Goal: Information Seeking & Learning: Check status

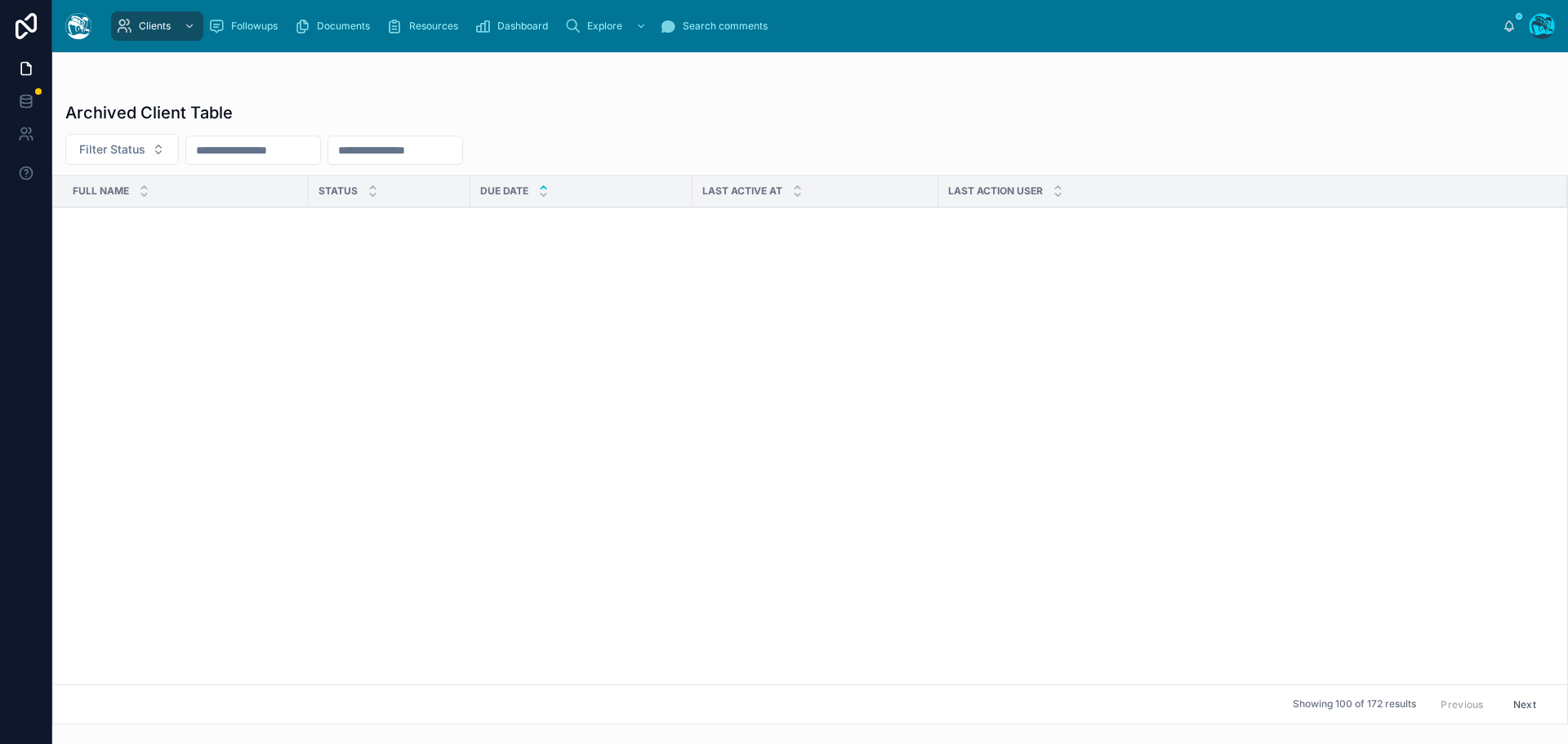
scroll to position [921, 0]
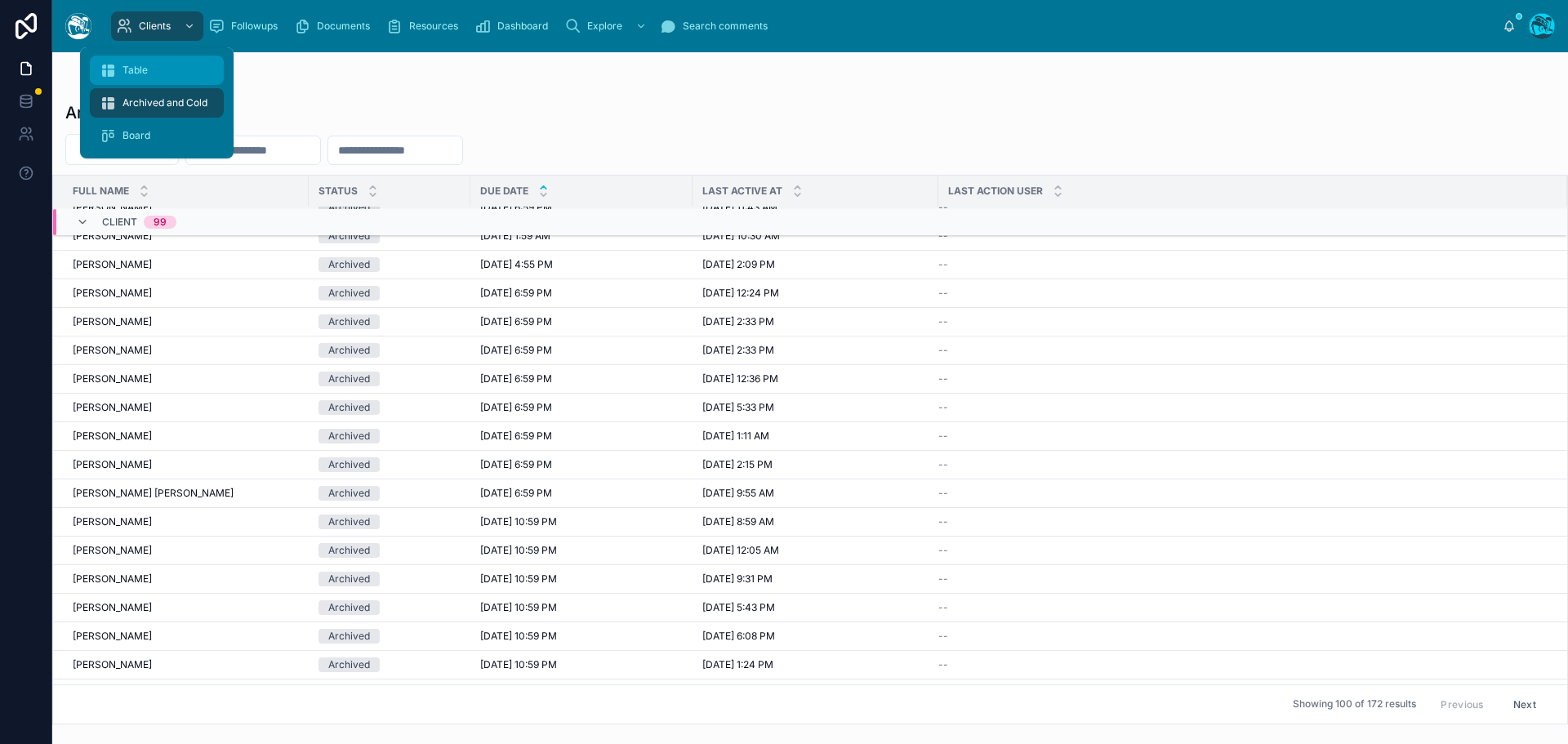
click at [141, 56] on link "Table" at bounding box center [156, 69] width 134 height 29
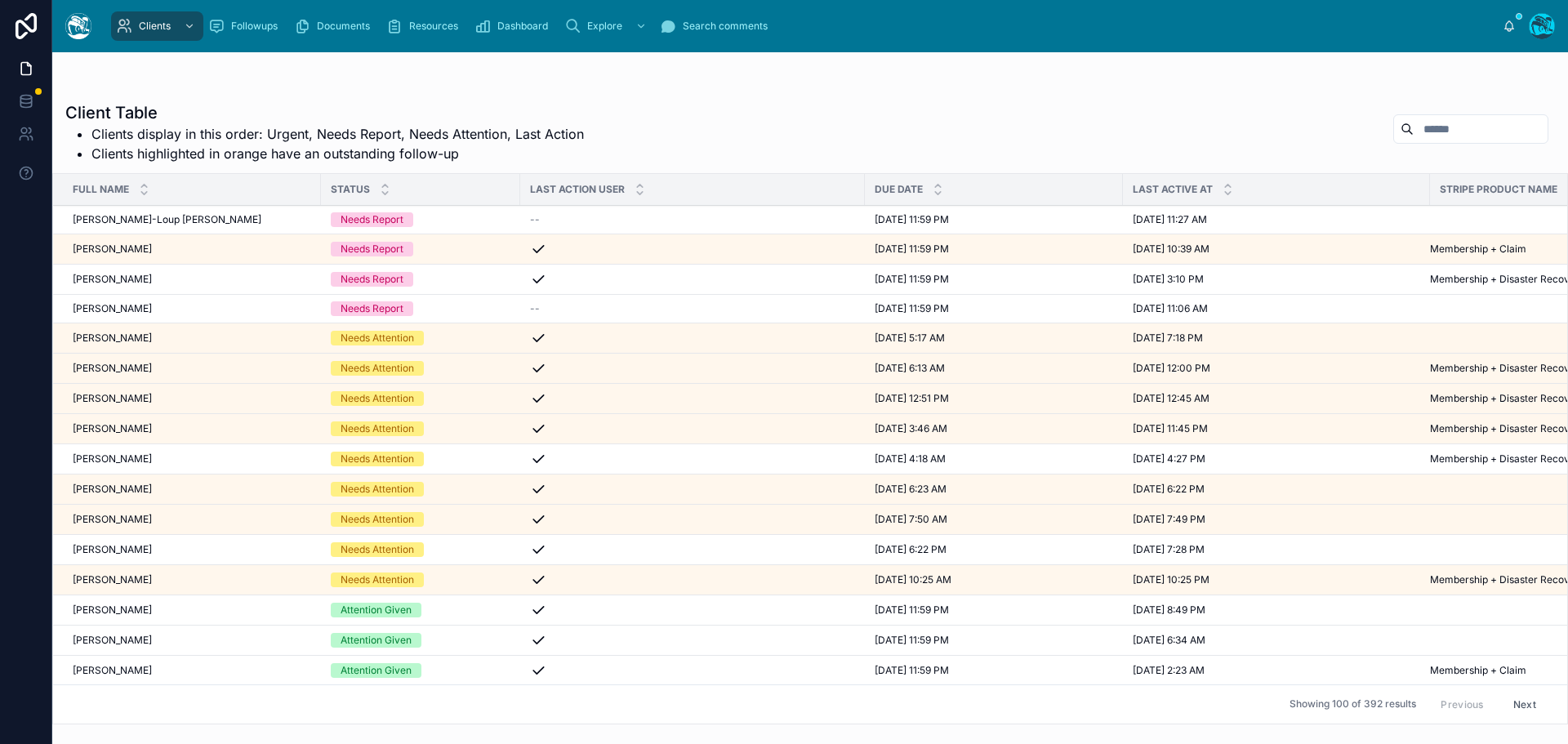
click at [216, 576] on div "Christine Castillo Christine Castillo" at bounding box center [191, 580] width 238 height 13
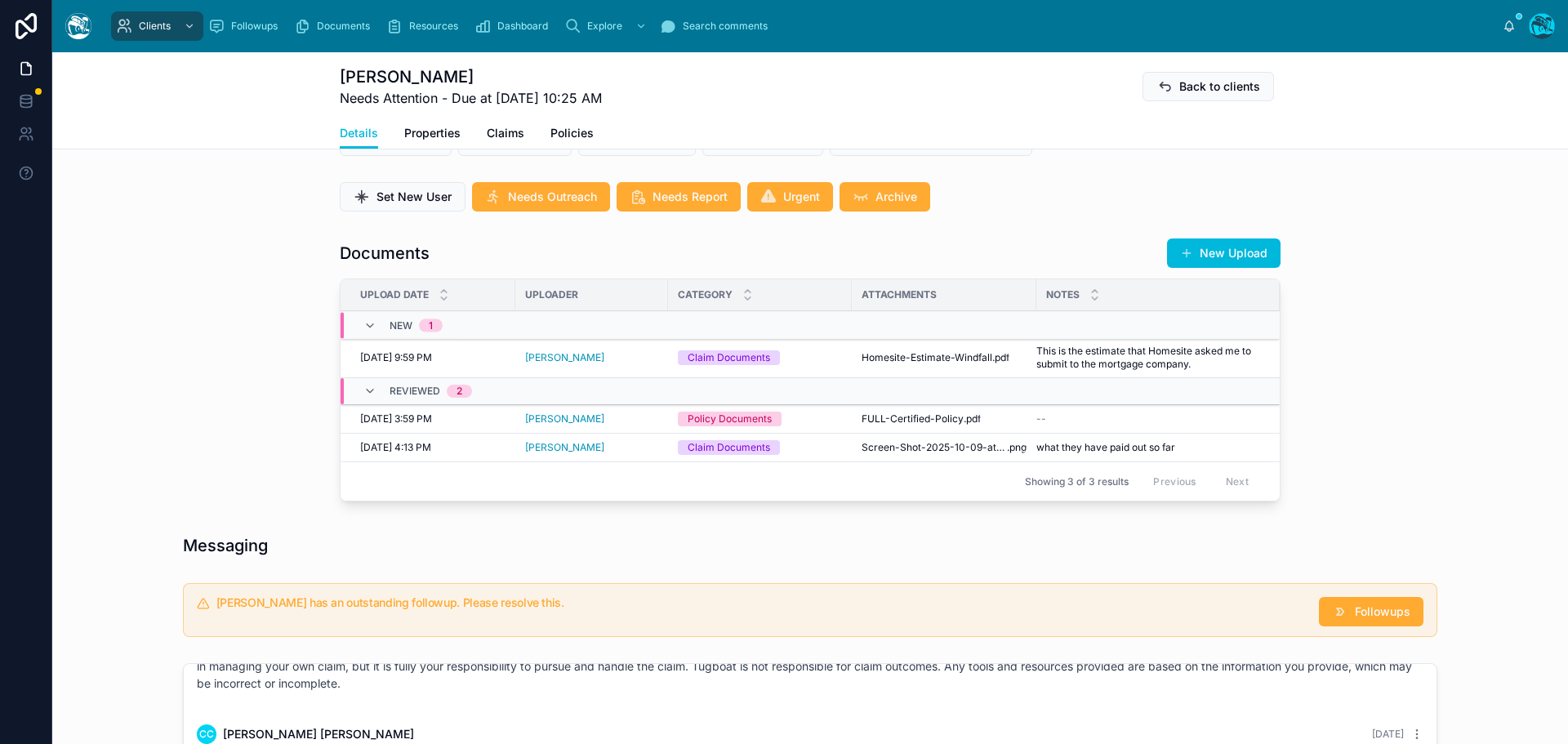
scroll to position [490, 0]
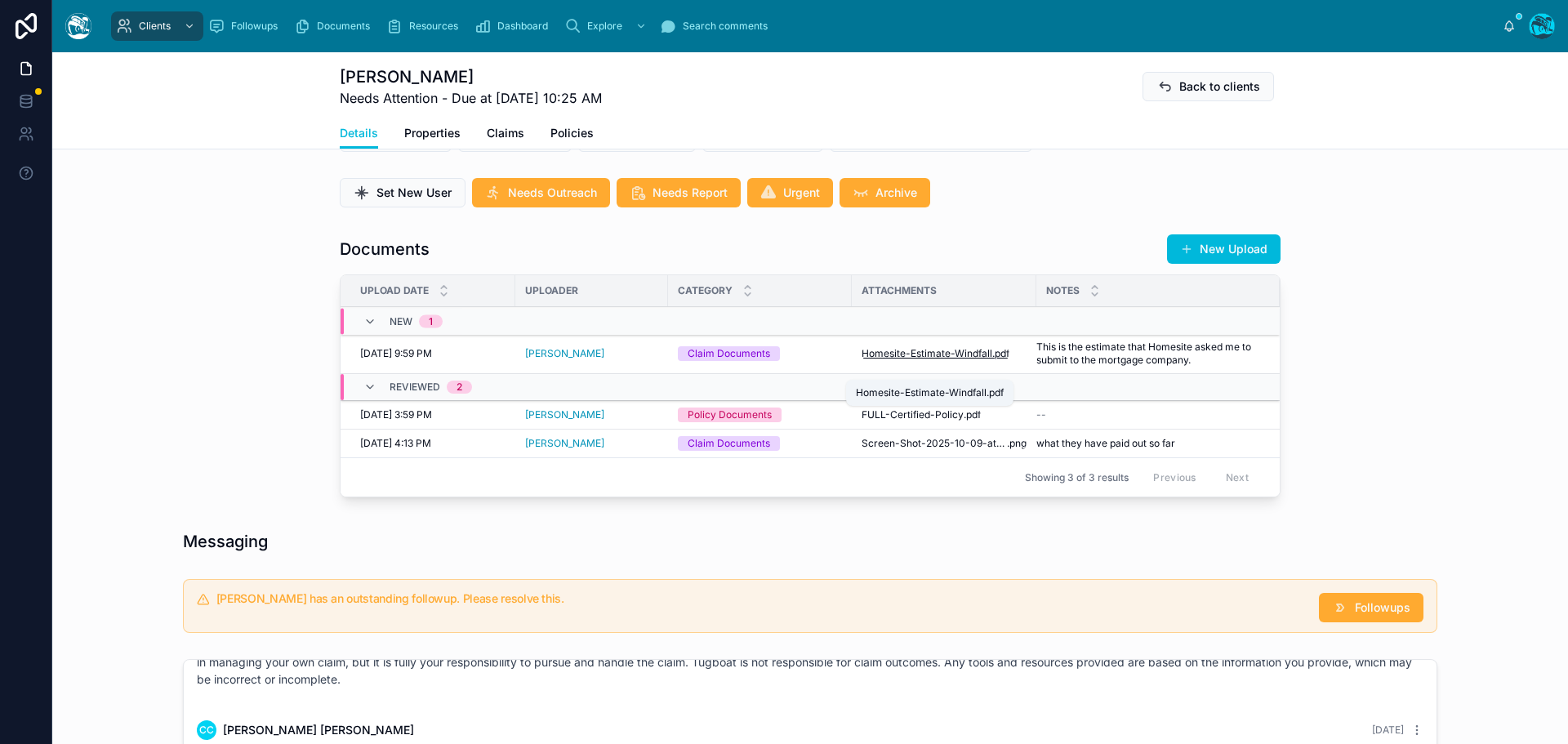
click at [961, 360] on span "Homesite-Estimate-Windfall" at bounding box center [927, 354] width 130 height 13
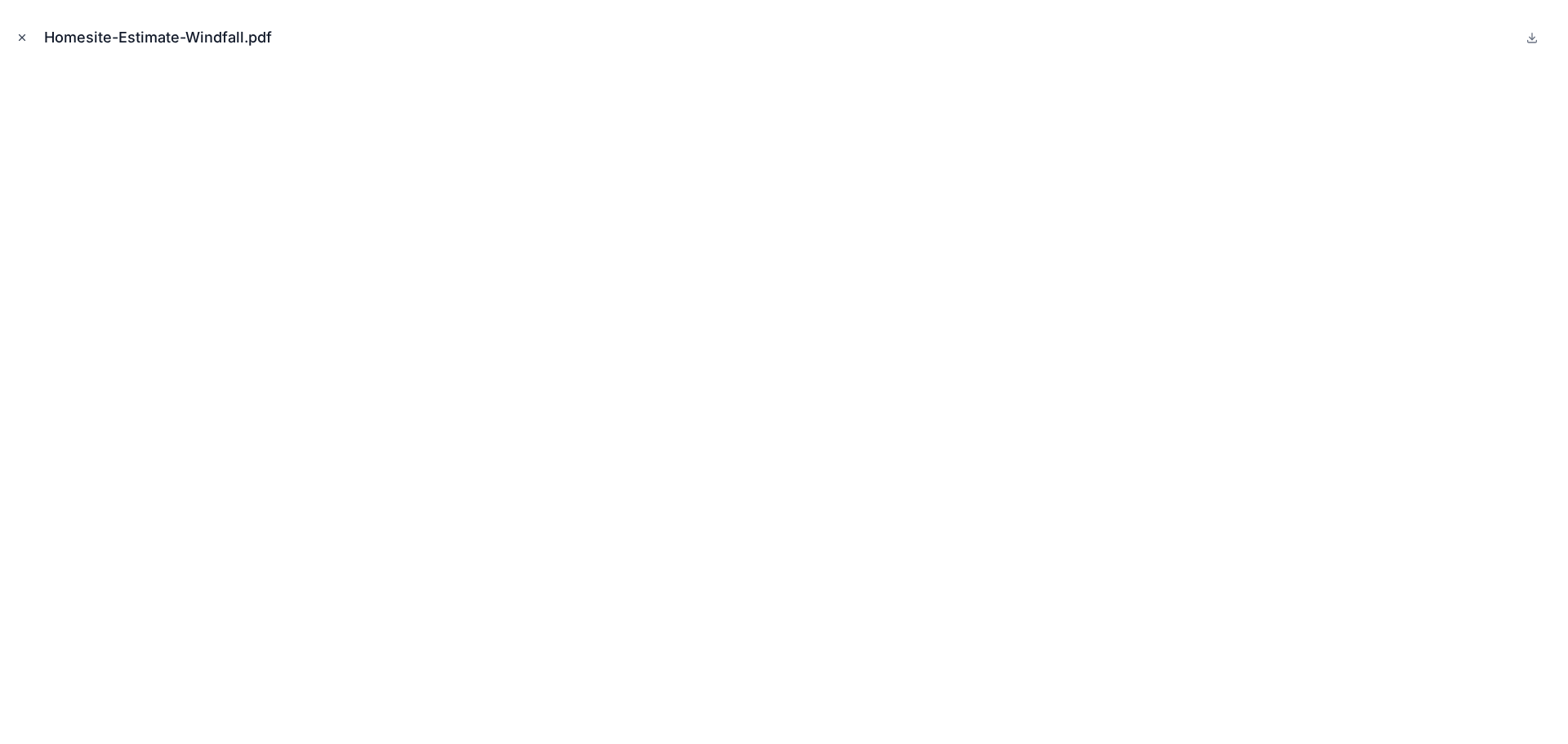
click at [18, 36] on icon "Close modal" at bounding box center [23, 38] width 12 height 12
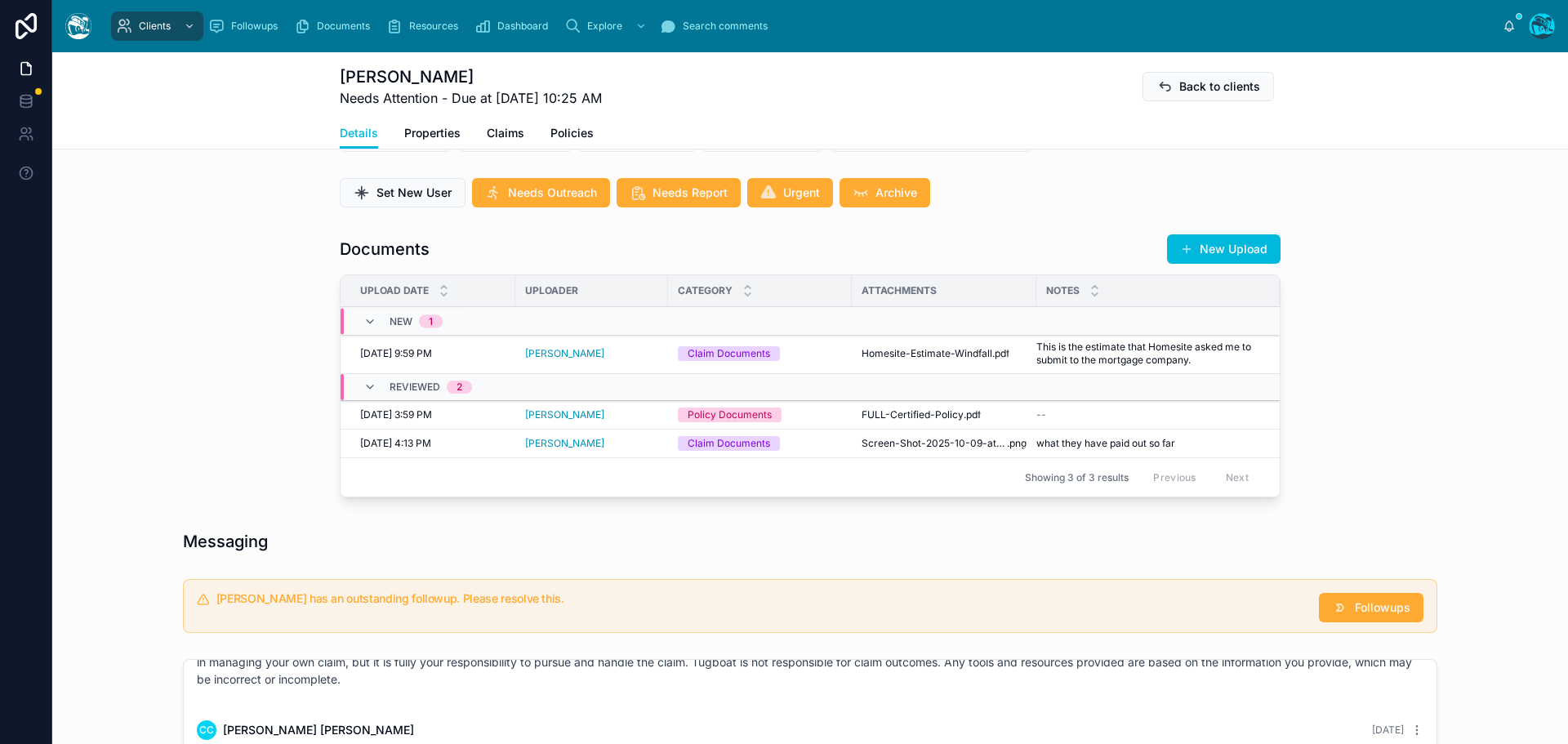
click at [0, 0] on icon at bounding box center [0, 0] width 0 height 0
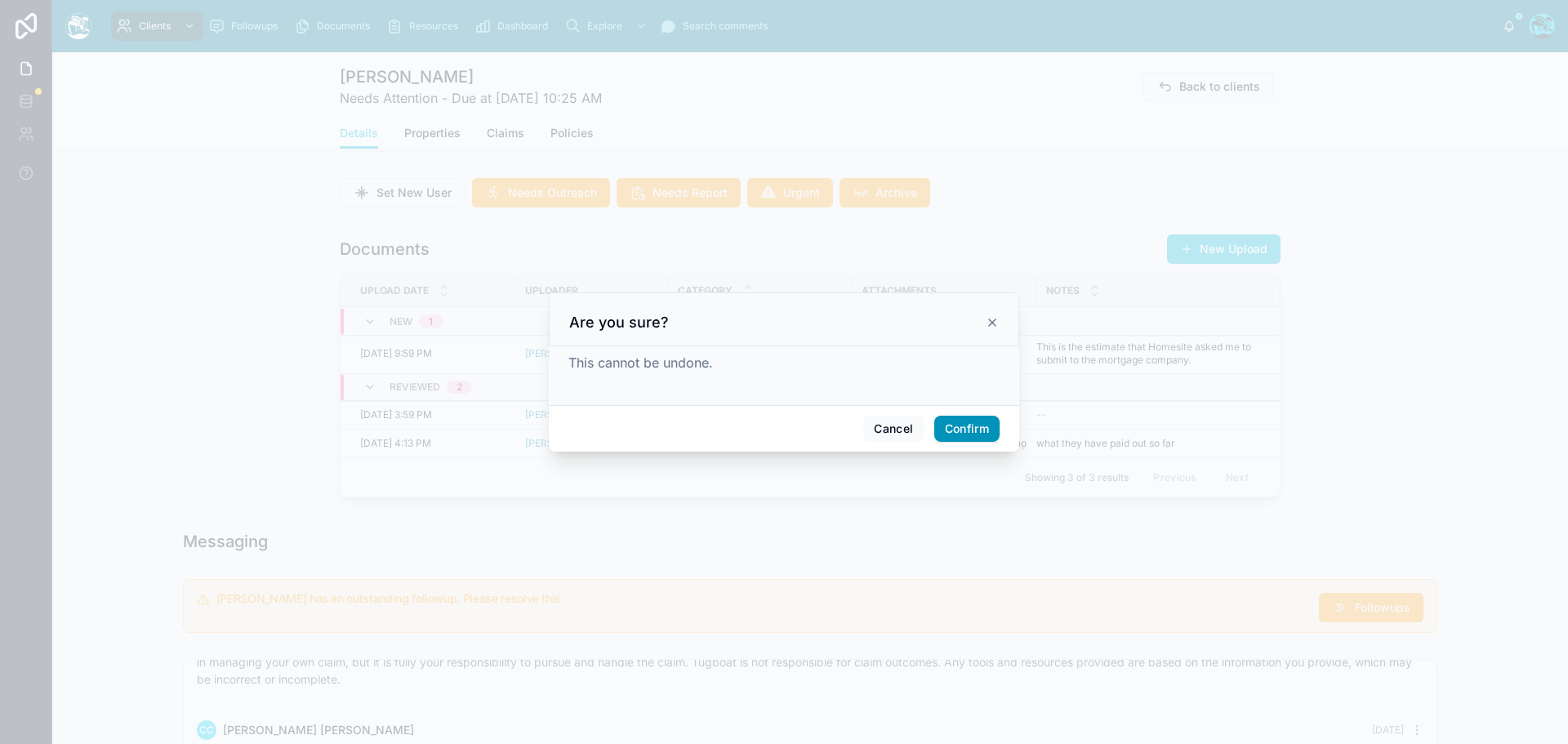
click at [978, 426] on button "Confirm" at bounding box center [967, 428] width 65 height 26
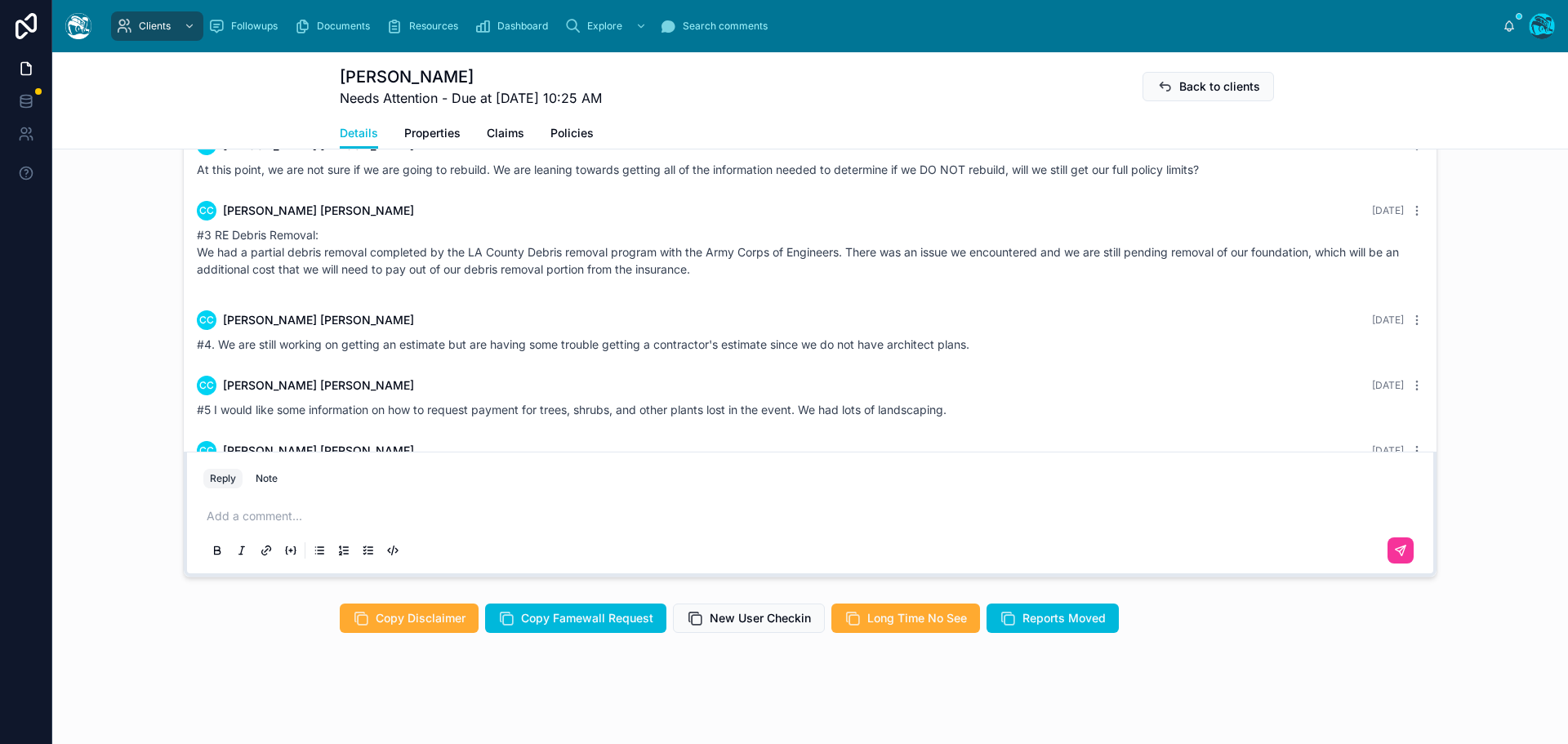
scroll to position [729, 0]
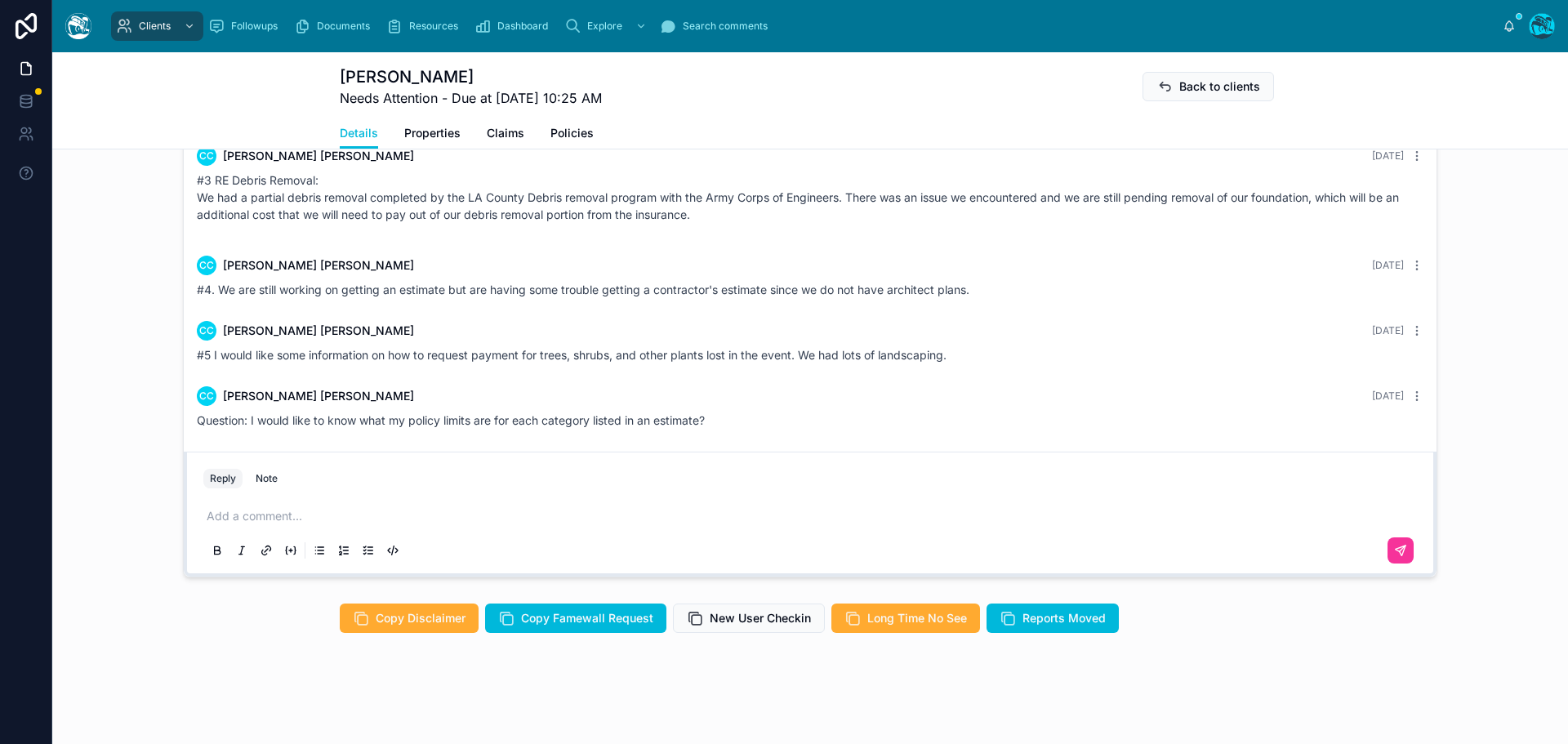
drag, startPoint x: 947, startPoint y: 240, endPoint x: 952, endPoint y: 422, distance: 182.1
copy div "Rachel Baker Yesterday Good afternoon, Christine! Here is how we see things for…"
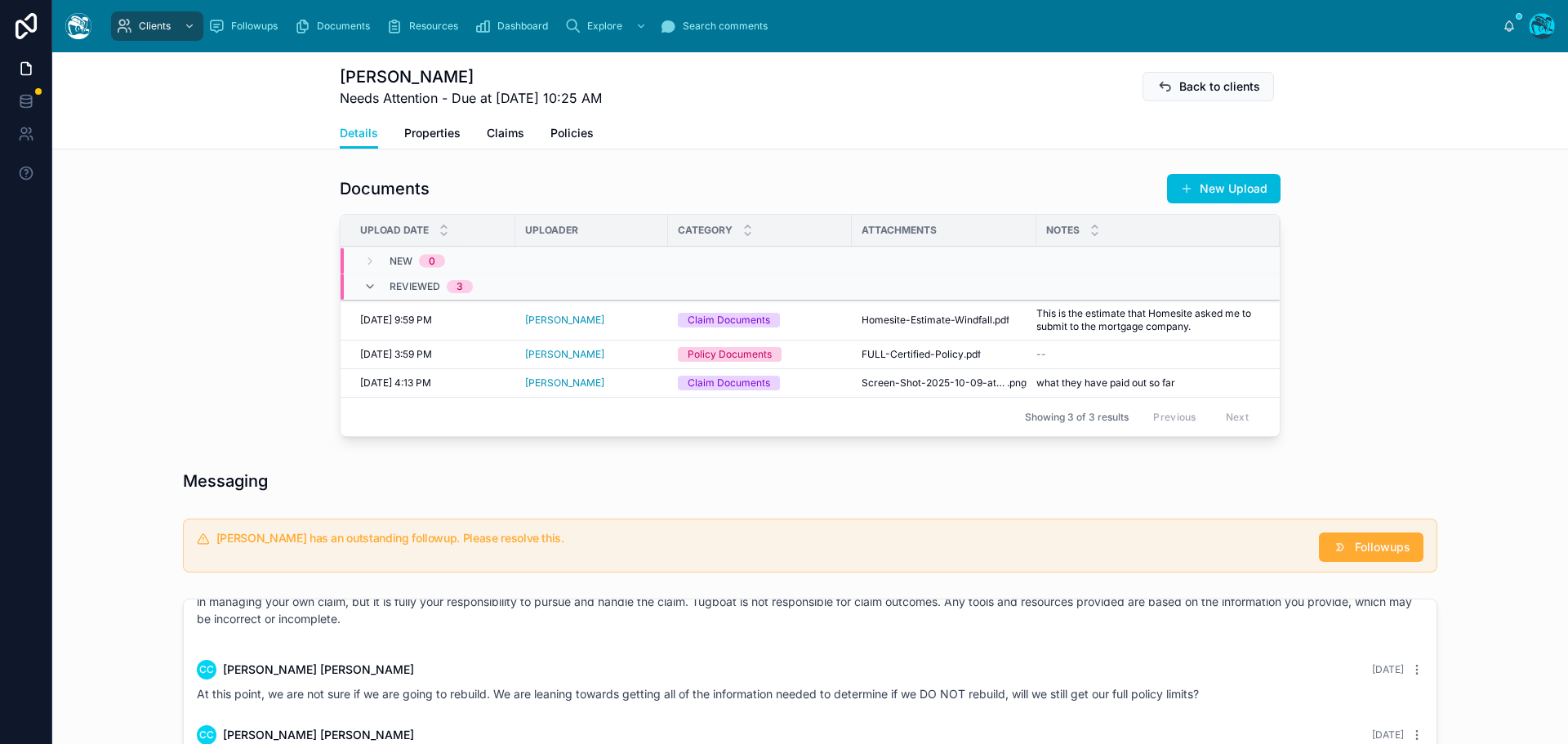
scroll to position [490, 0]
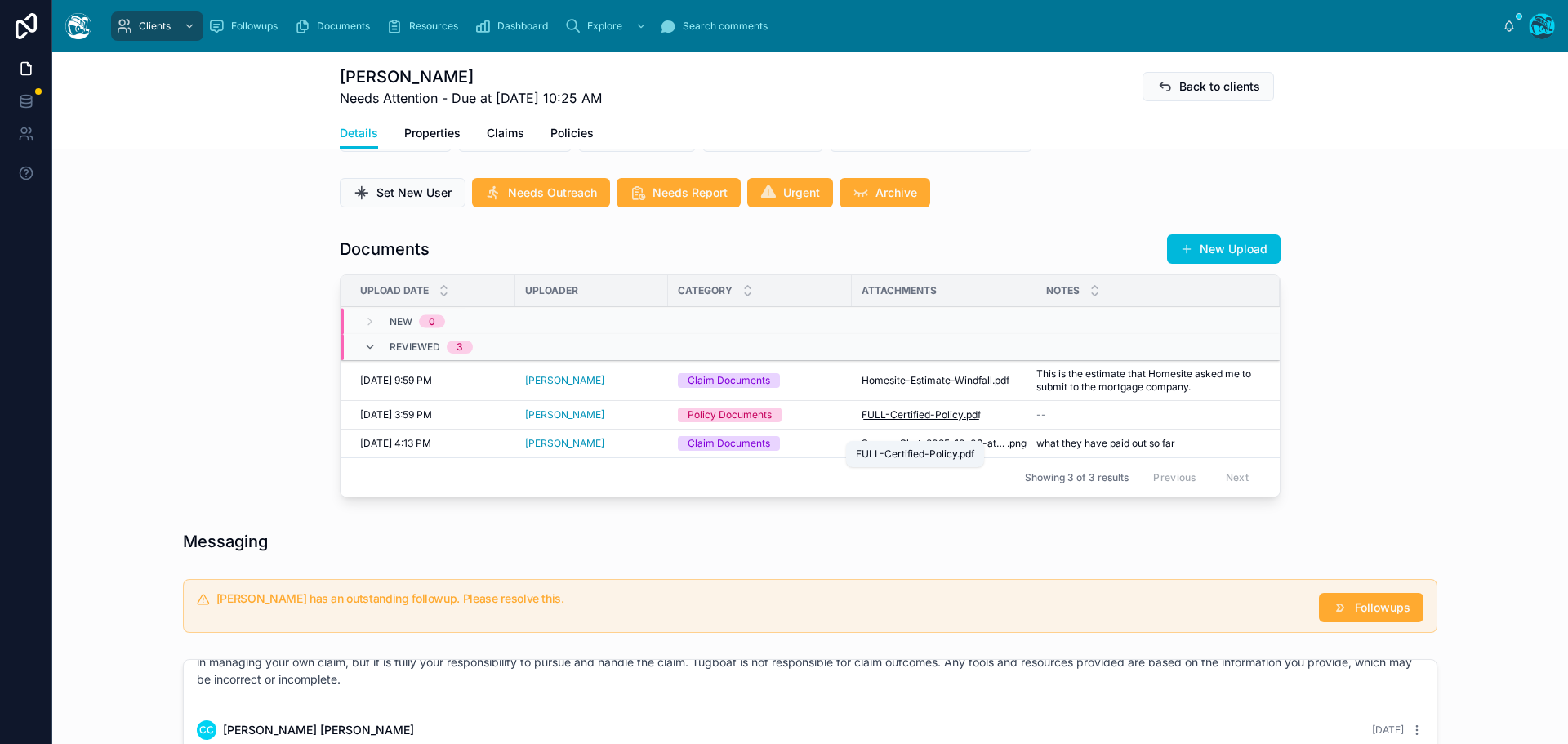
click at [944, 421] on span "FULL-Certified-Policy" at bounding box center [913, 415] width 102 height 13
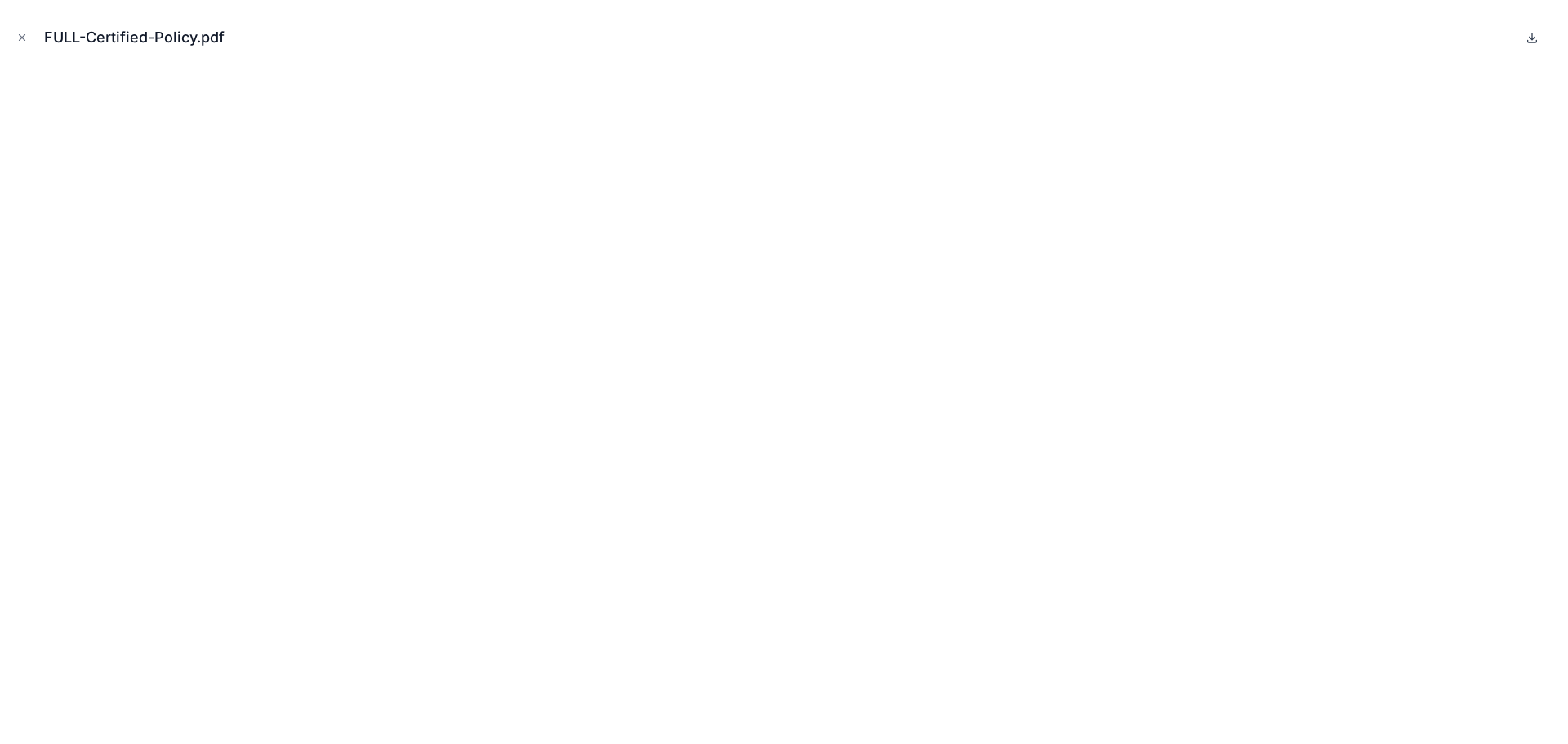
click at [1529, 38] on icon at bounding box center [1532, 38] width 13 height 13
click at [21, 34] on icon "Close modal" at bounding box center [23, 38] width 12 height 12
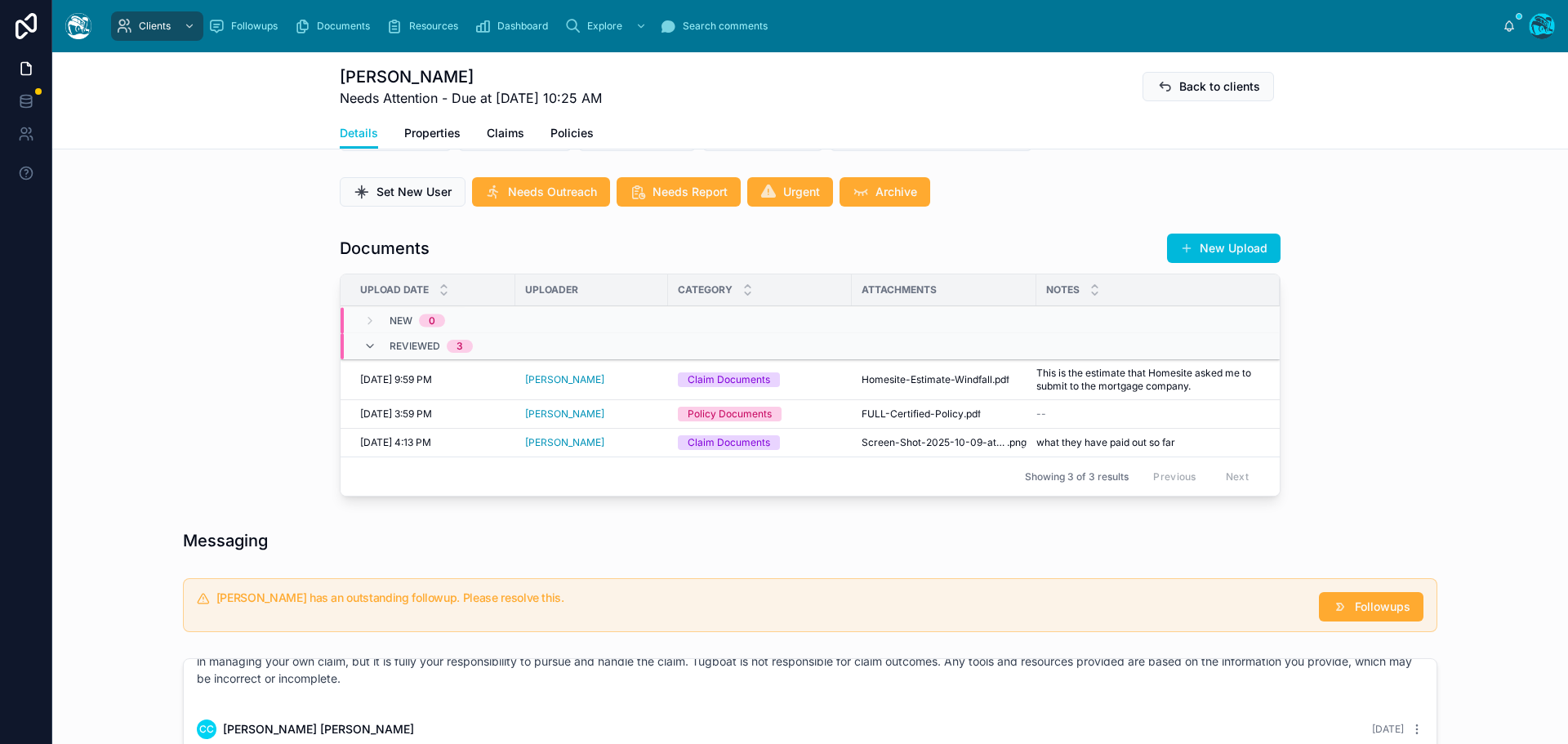
scroll to position [490, 0]
click at [939, 450] on span "Screen-Shot-2025-10-09-at-2.11.22-PM" at bounding box center [934, 444] width 145 height 13
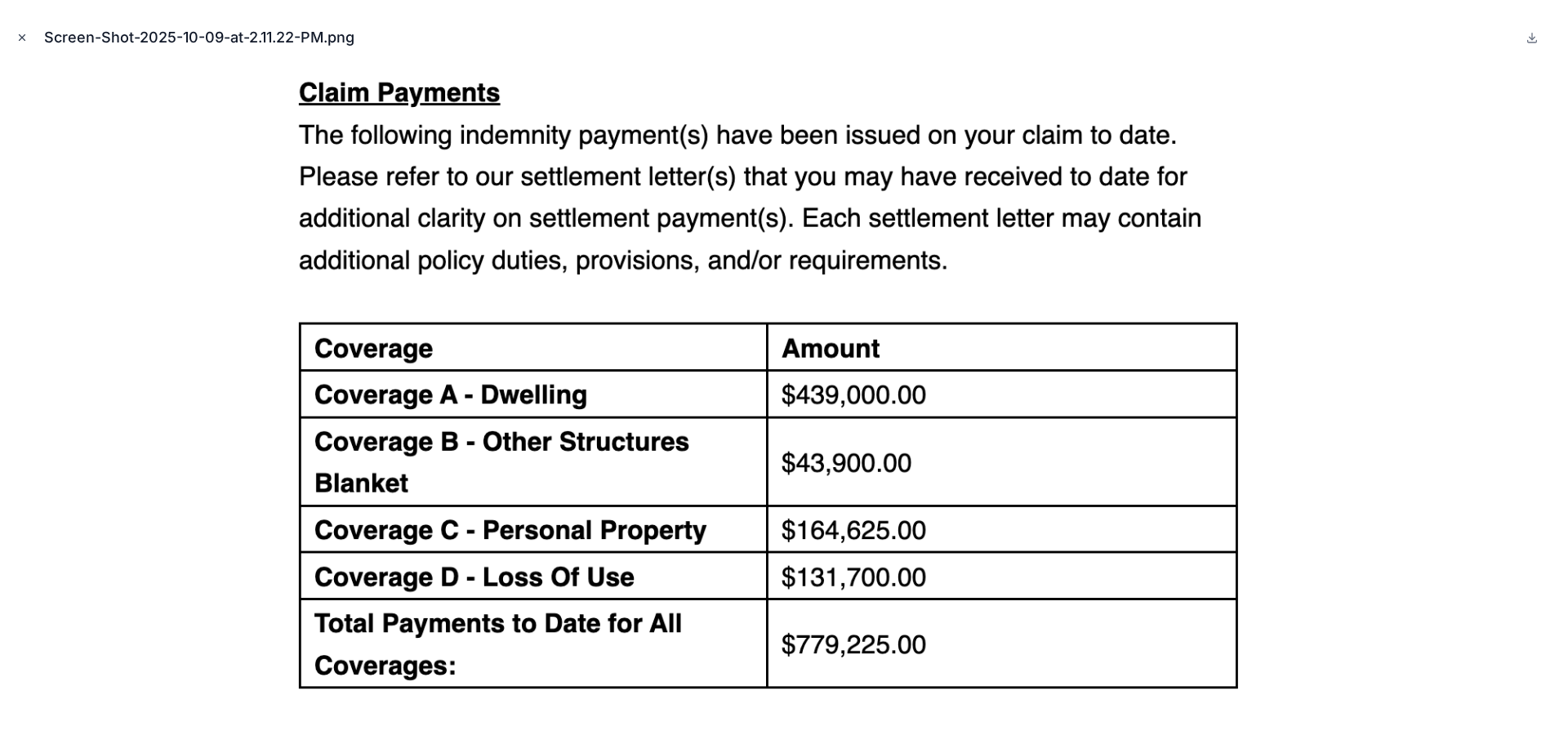
click at [22, 34] on icon "Close modal" at bounding box center [23, 38] width 12 height 12
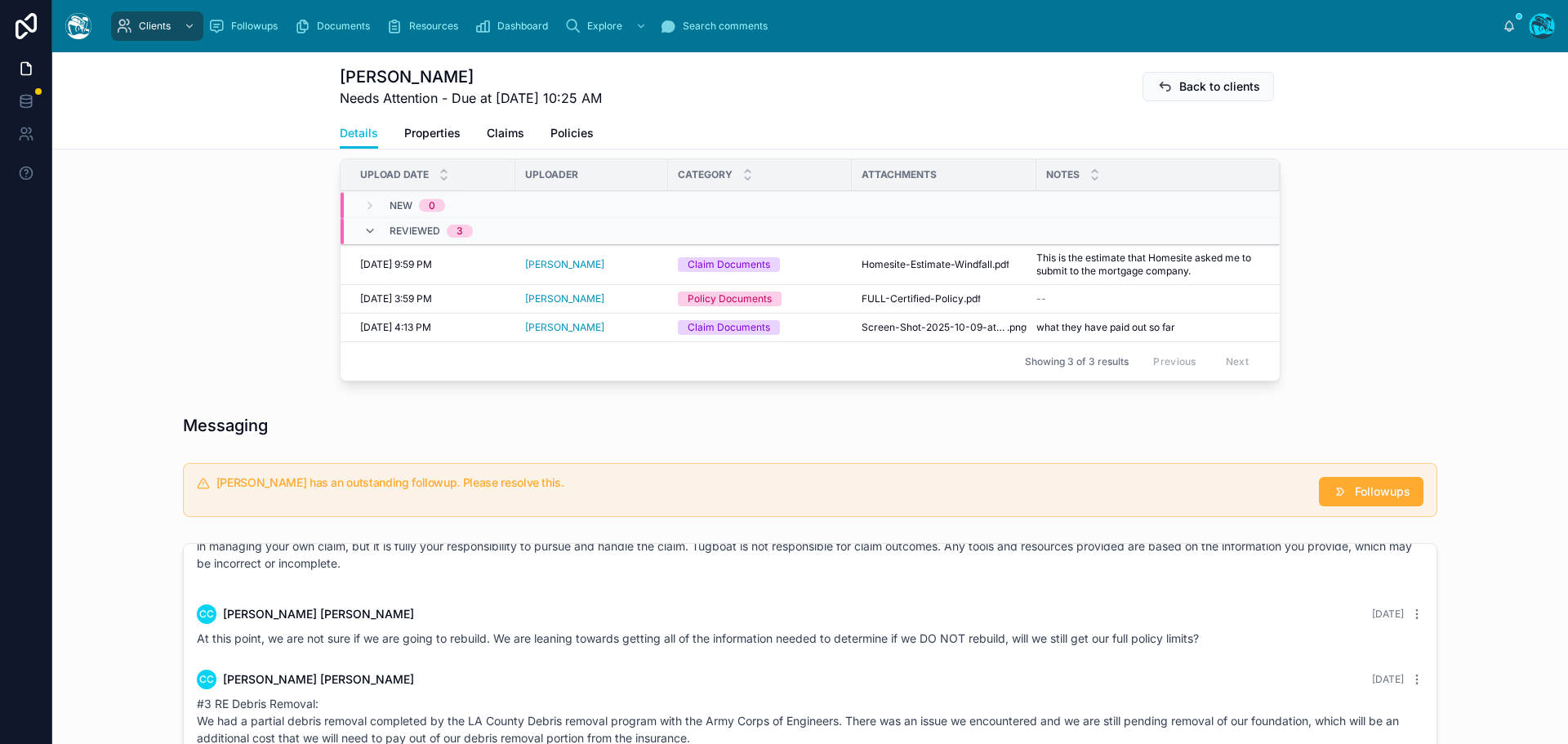
scroll to position [899, 0]
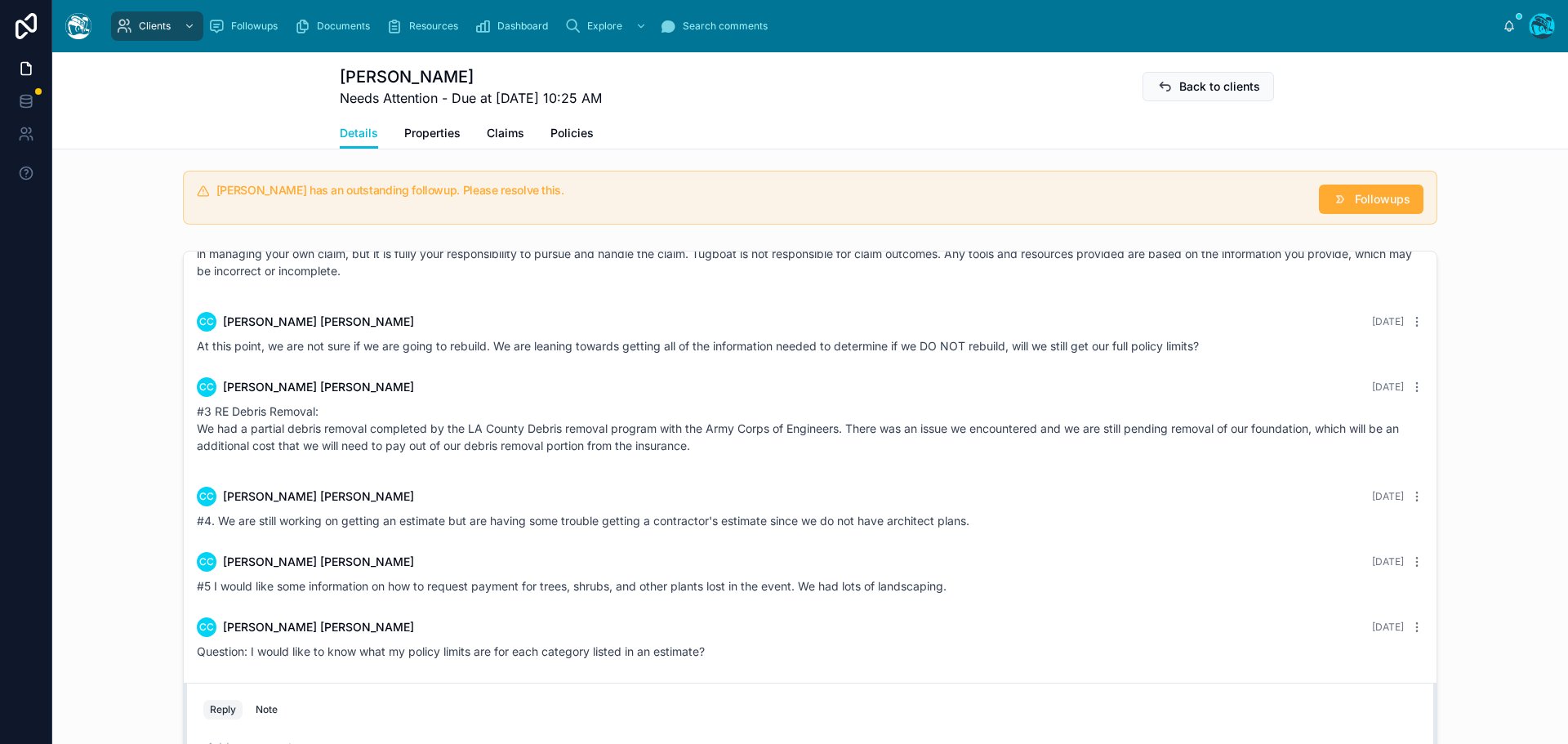
click at [914, 565] on div "CC Christine Castillo Yesterday #5 I would like some information on how to requ…" at bounding box center [810, 573] width 1246 height 62
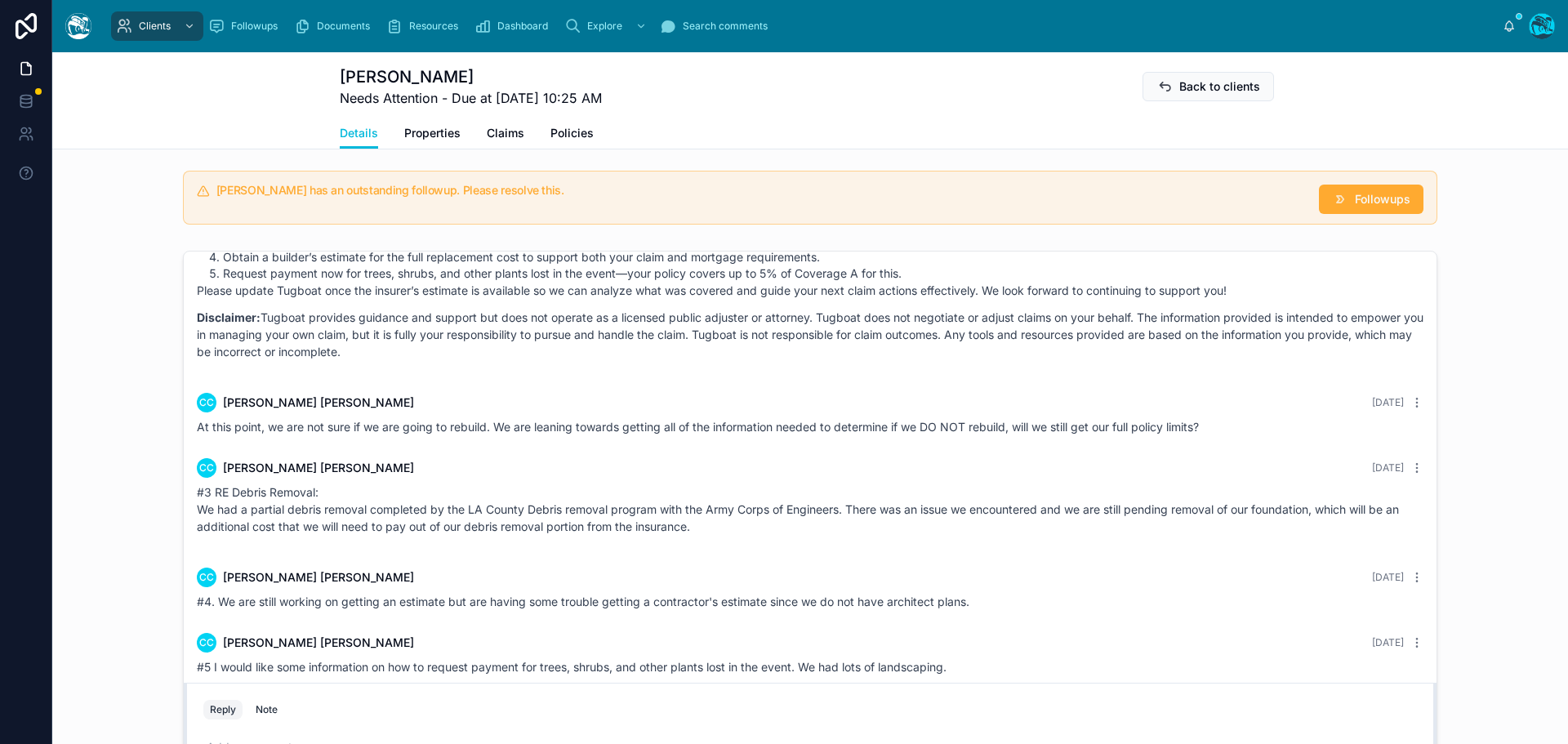
scroll to position [648, 0]
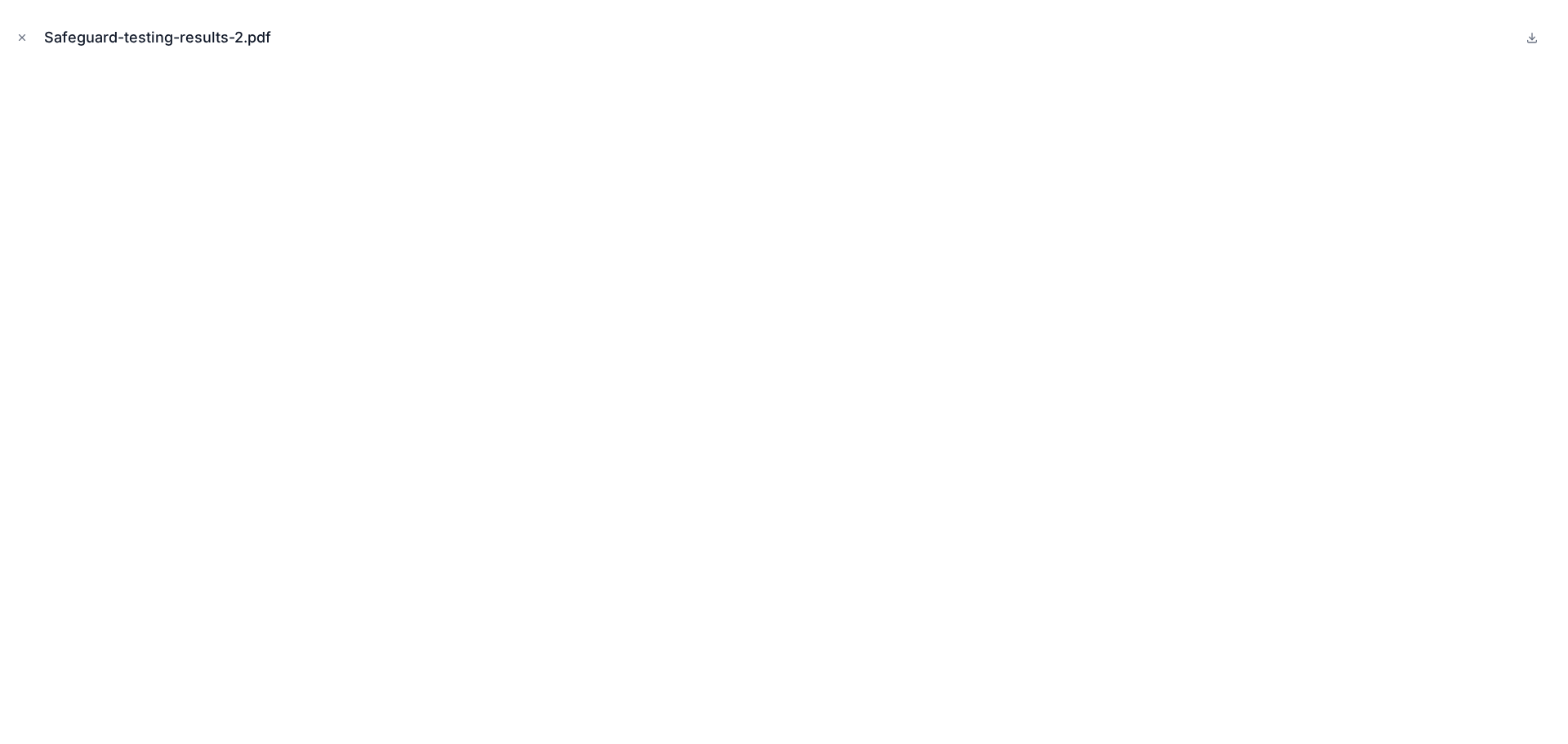
scroll to position [1001, 0]
